Goal: Task Accomplishment & Management: Manage account settings

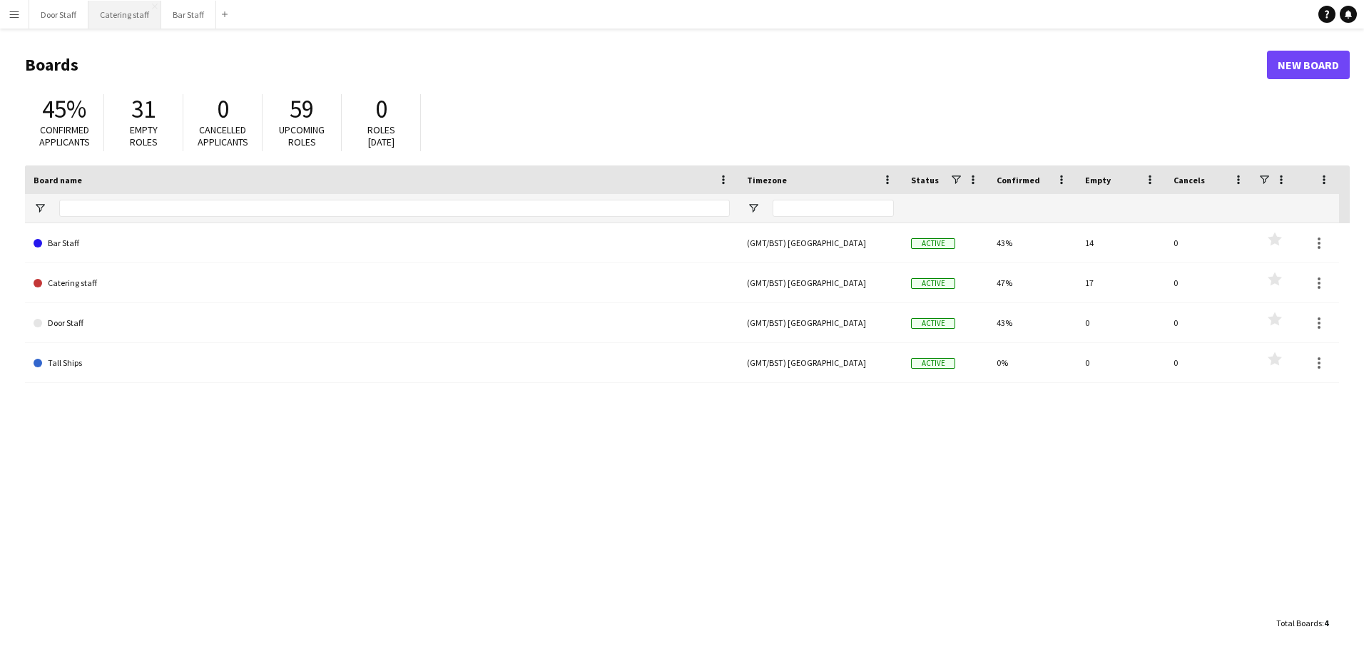
click at [112, 4] on button "Catering staff Close" at bounding box center [124, 15] width 73 height 28
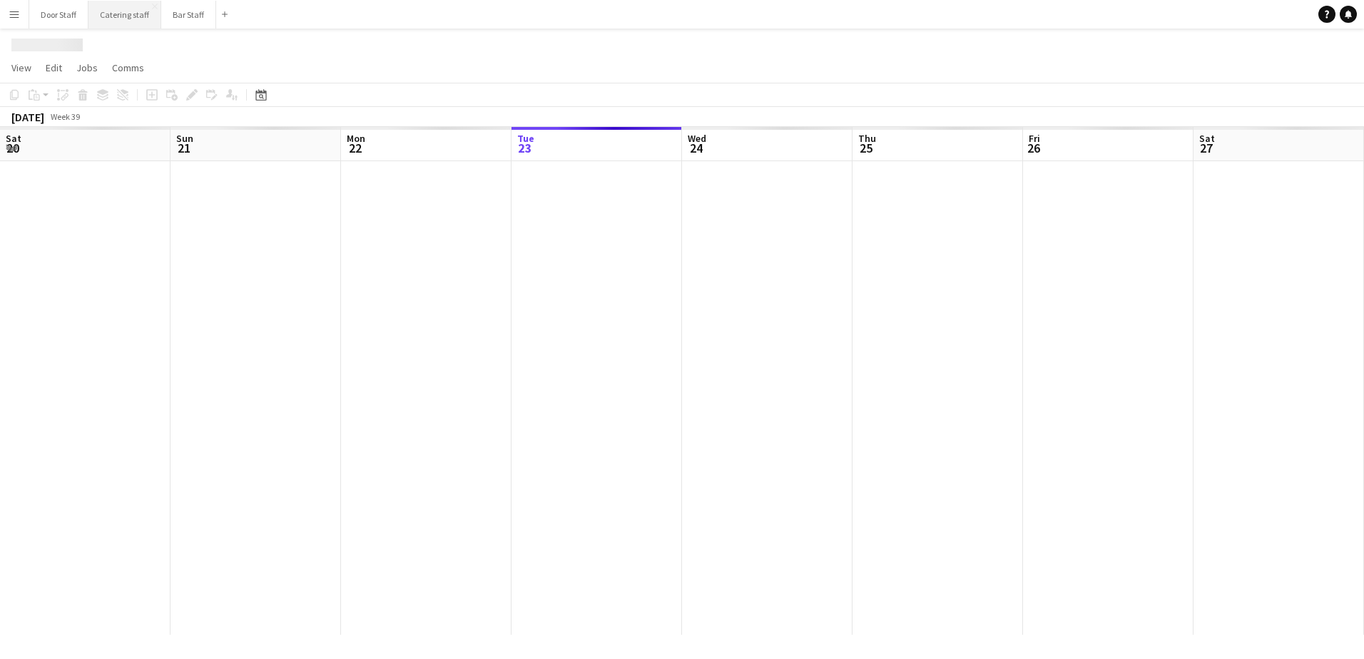
scroll to position [0, 341]
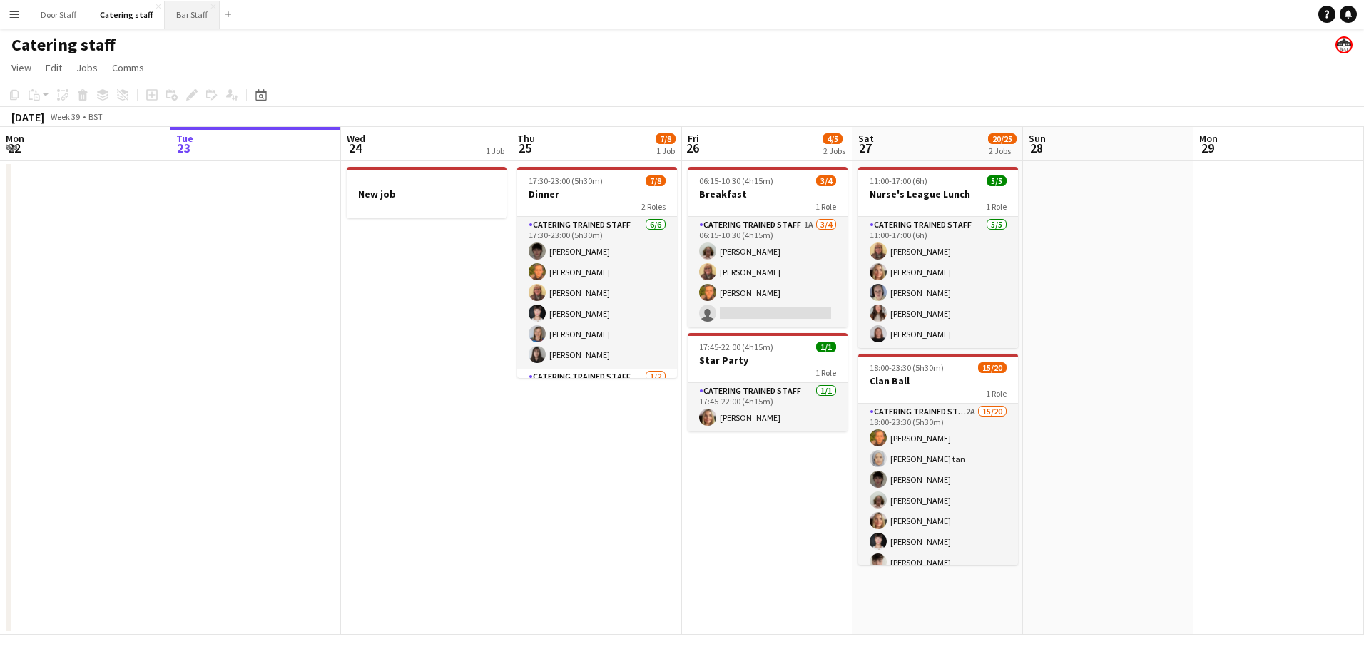
click at [181, 11] on button "Bar Staff Close" at bounding box center [192, 15] width 55 height 28
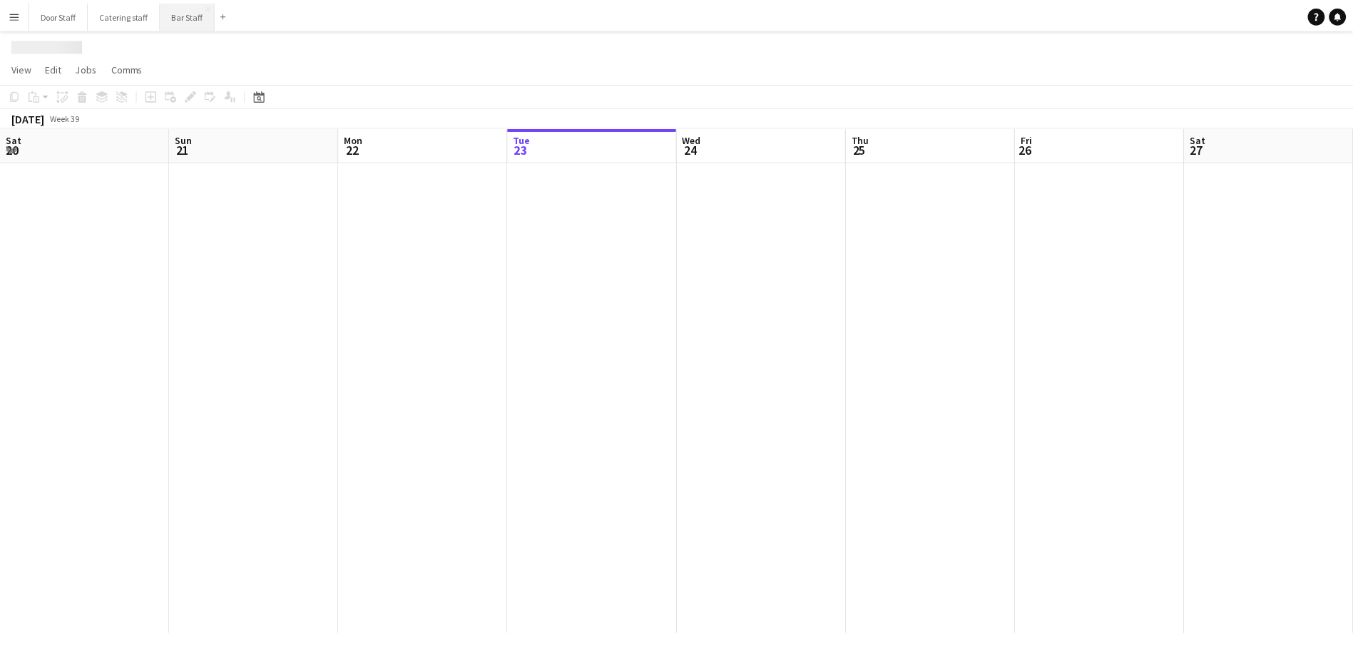
scroll to position [0, 341]
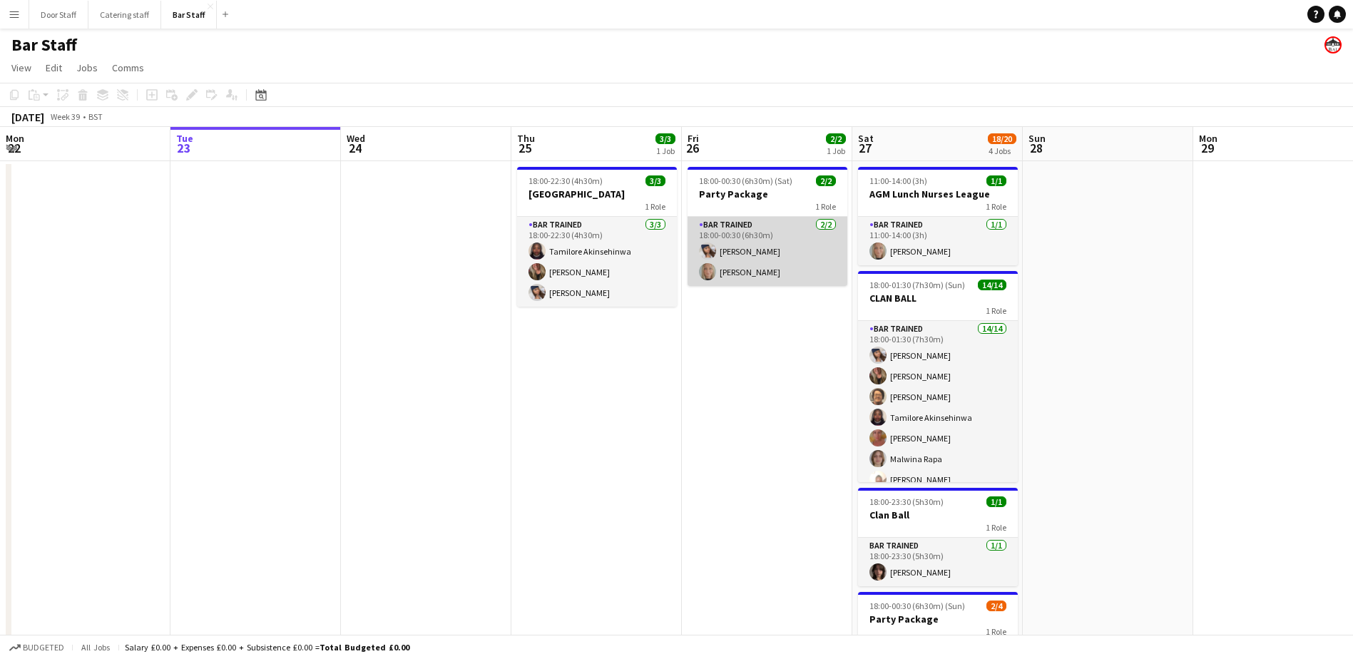
click at [767, 245] on app-card-role "Bar trained [DATE] 18:00-00:30 (6h30m) [PERSON_NAME] [PERSON_NAME]" at bounding box center [767, 251] width 160 height 69
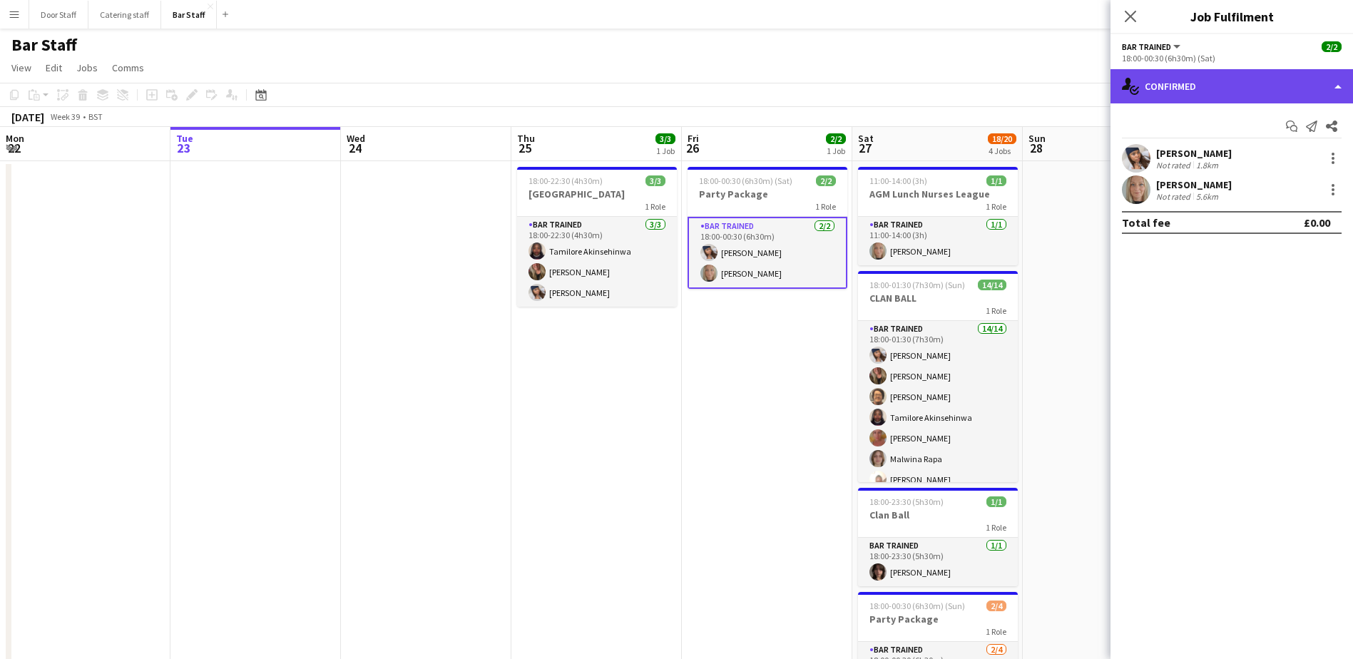
click at [1187, 93] on div "single-neutral-actions-check-2 Confirmed" at bounding box center [1231, 86] width 242 height 34
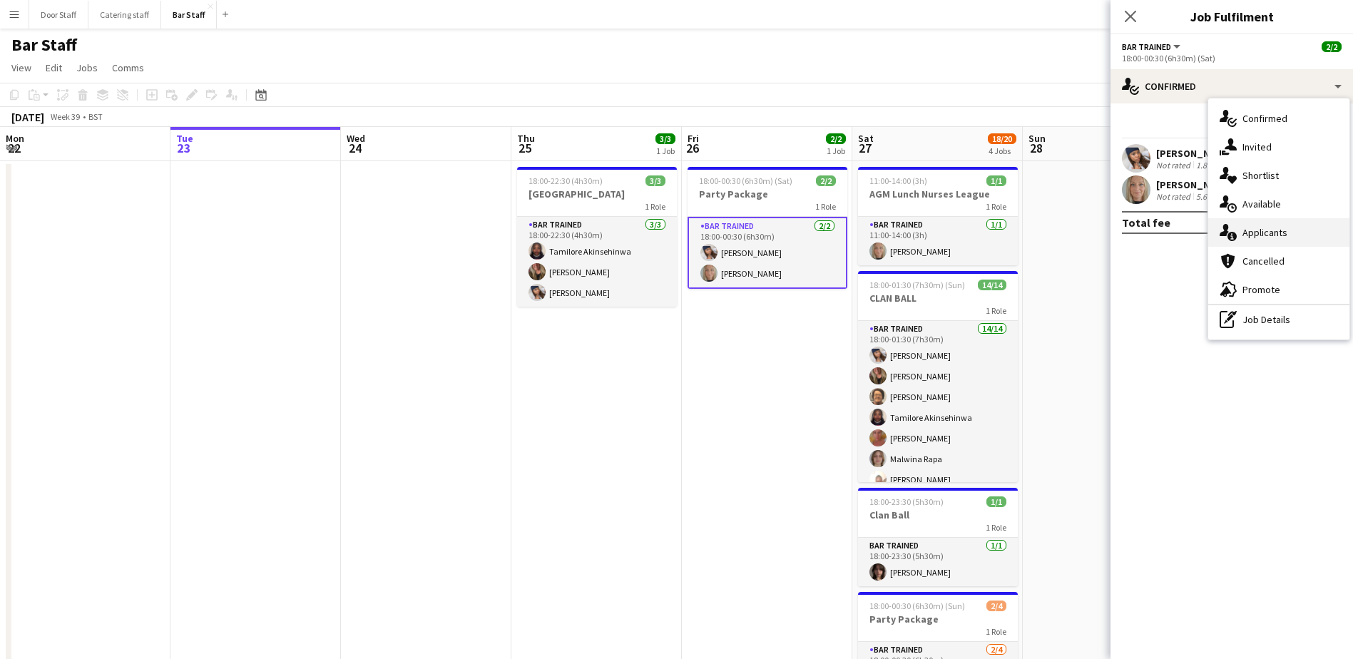
click at [1242, 230] on span "Applicants" at bounding box center [1264, 232] width 45 height 13
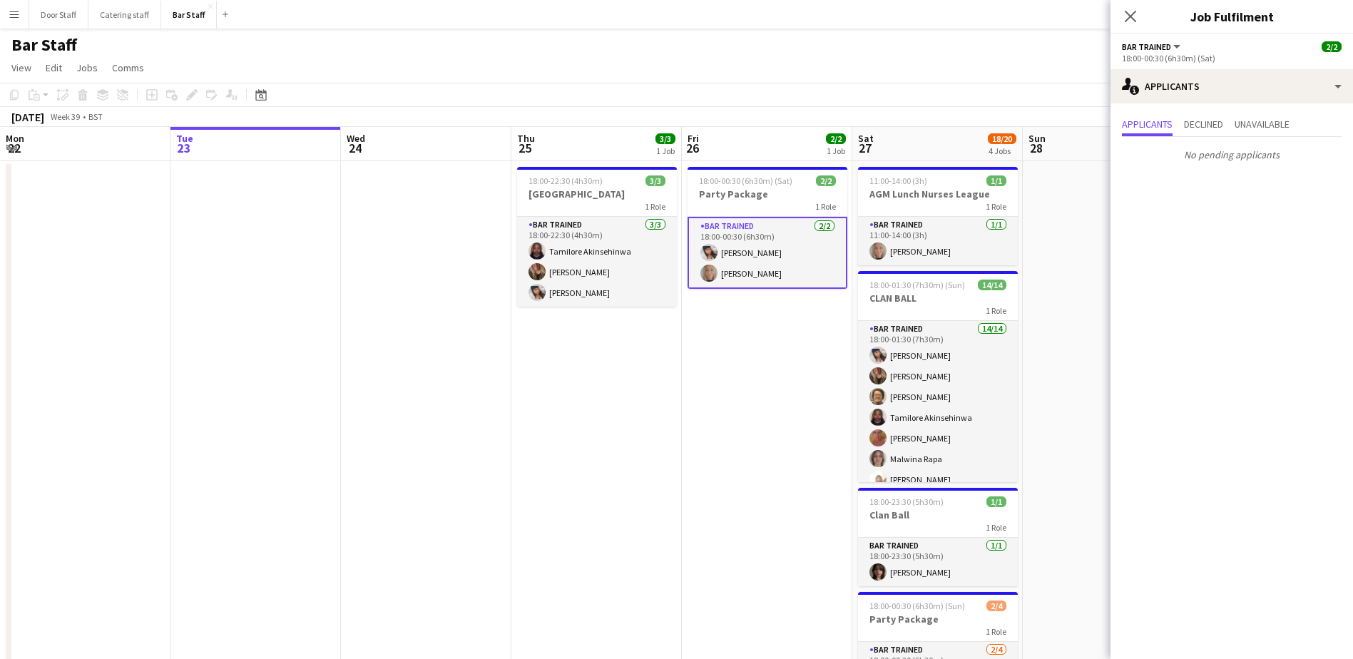
click at [782, 339] on app-date-cell "18:00-00:30 (6h30m) (Sat) 2/2 Party Package 1 Role Bar trained [DATE] 18:00-00:…" at bounding box center [767, 479] width 170 height 636
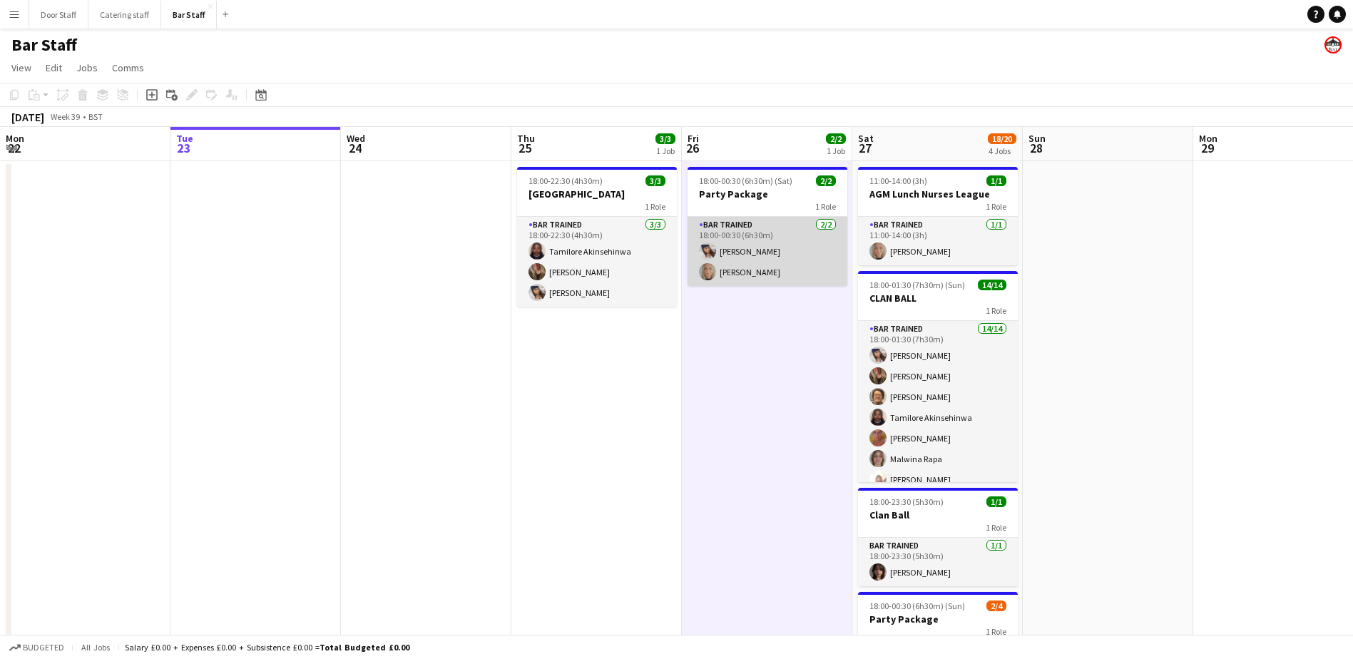
click at [775, 252] on app-card-role "Bar trained [DATE] 18:00-00:30 (6h30m) [PERSON_NAME] [PERSON_NAME]" at bounding box center [767, 251] width 160 height 69
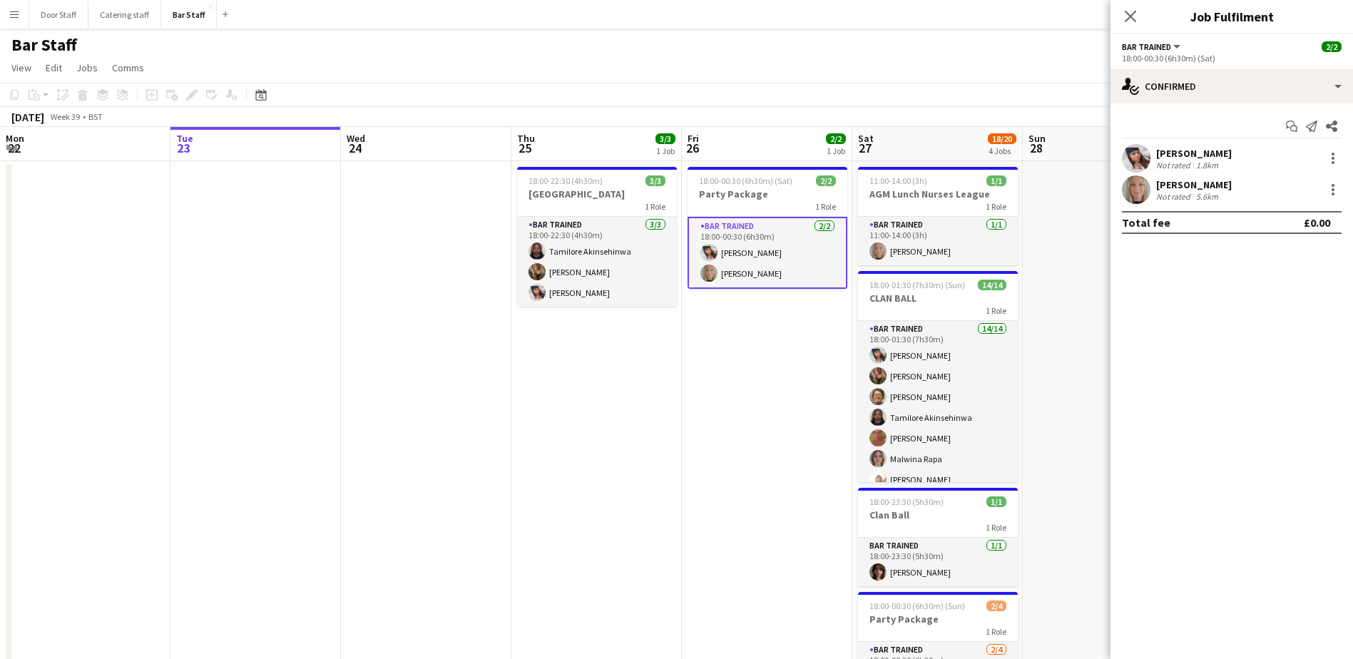
click at [757, 386] on app-date-cell "18:00-00:30 (6h30m) (Sat) 2/2 Party Package 1 Role Bar trained [DATE] 18:00-00:…" at bounding box center [767, 479] width 170 height 636
